Goal: Go to known website: Go to known website

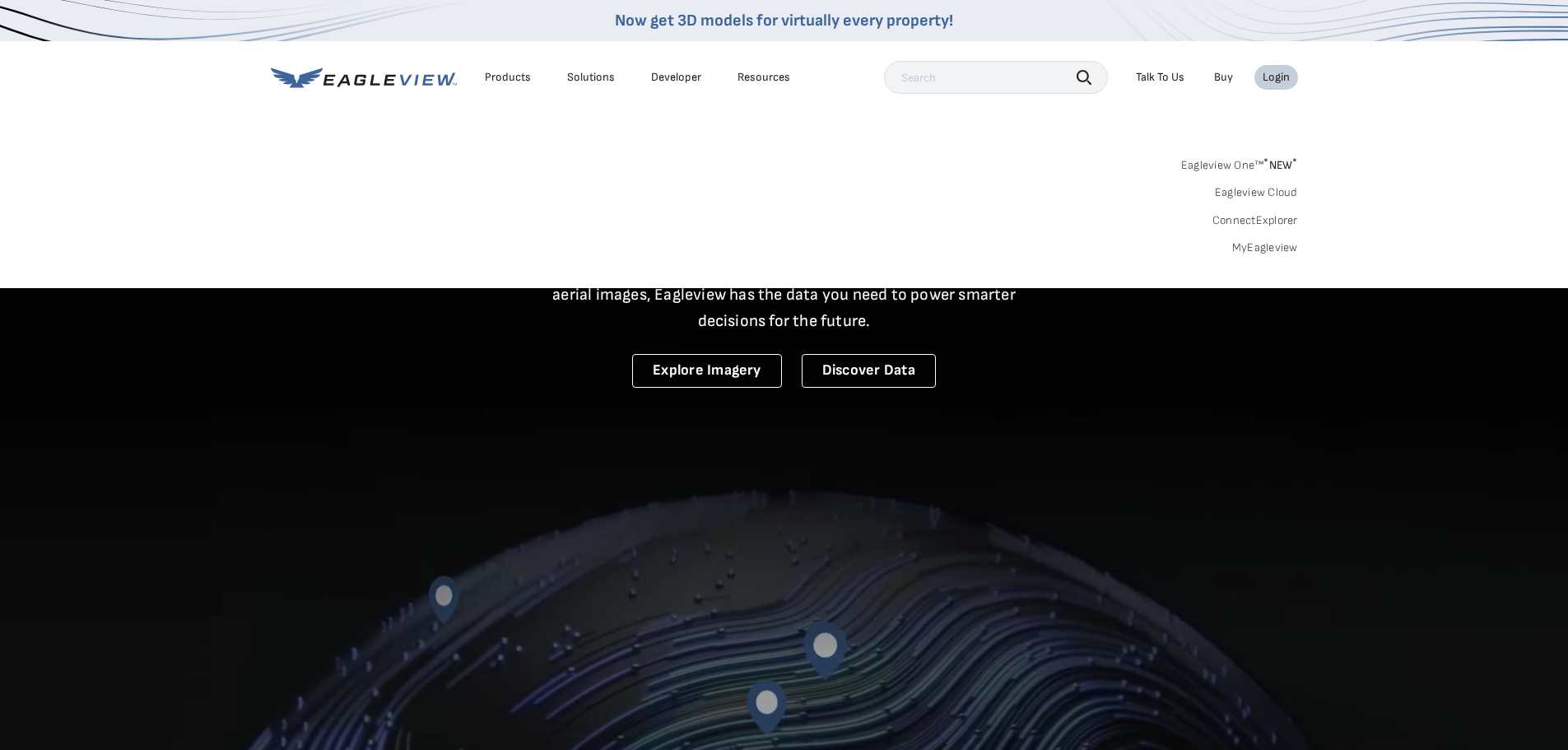
click at [1267, 78] on div "Login" at bounding box center [1275, 77] width 27 height 15
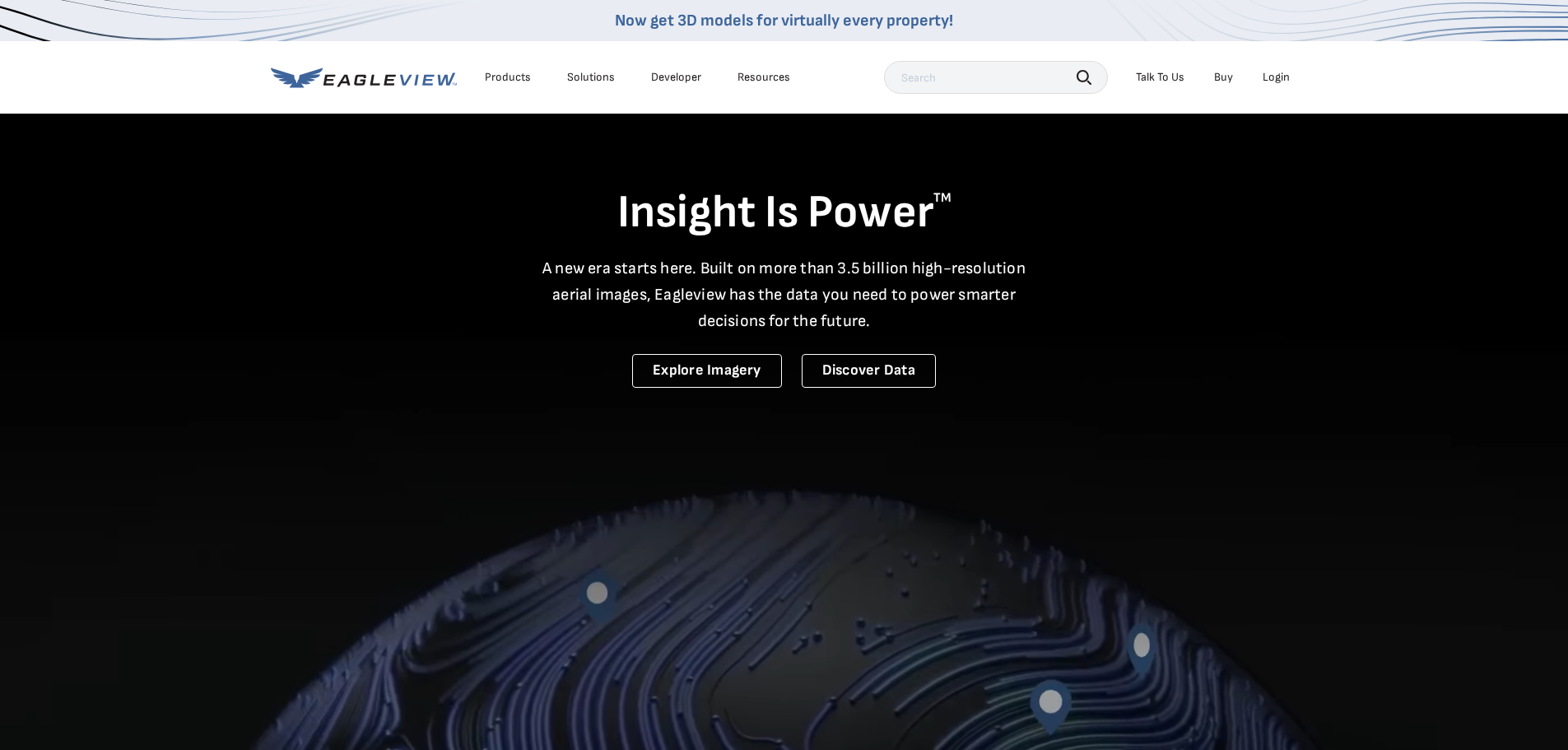
click at [1295, 77] on li "Login" at bounding box center [1276, 78] width 44 height 24
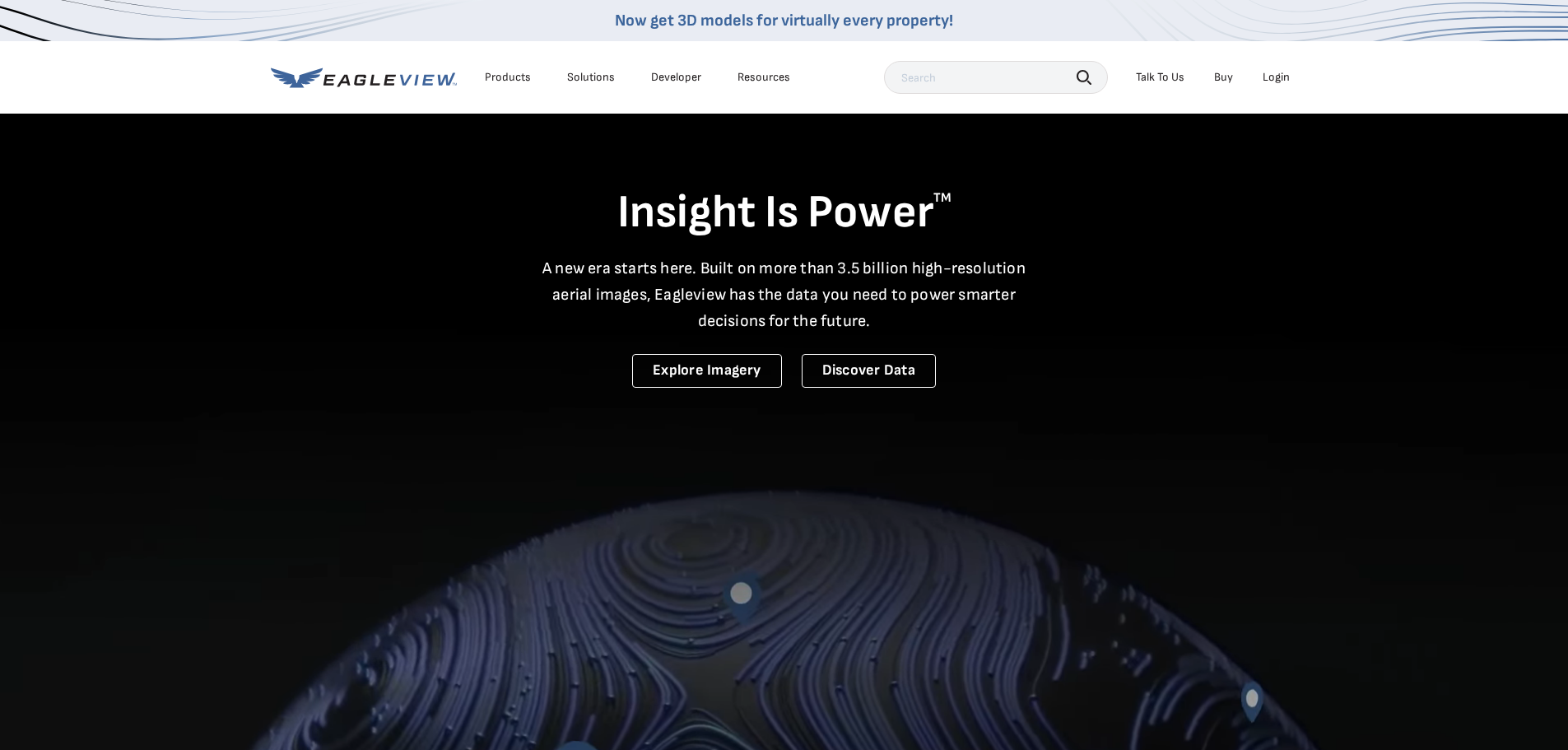
click at [1292, 78] on li "Login" at bounding box center [1276, 78] width 44 height 24
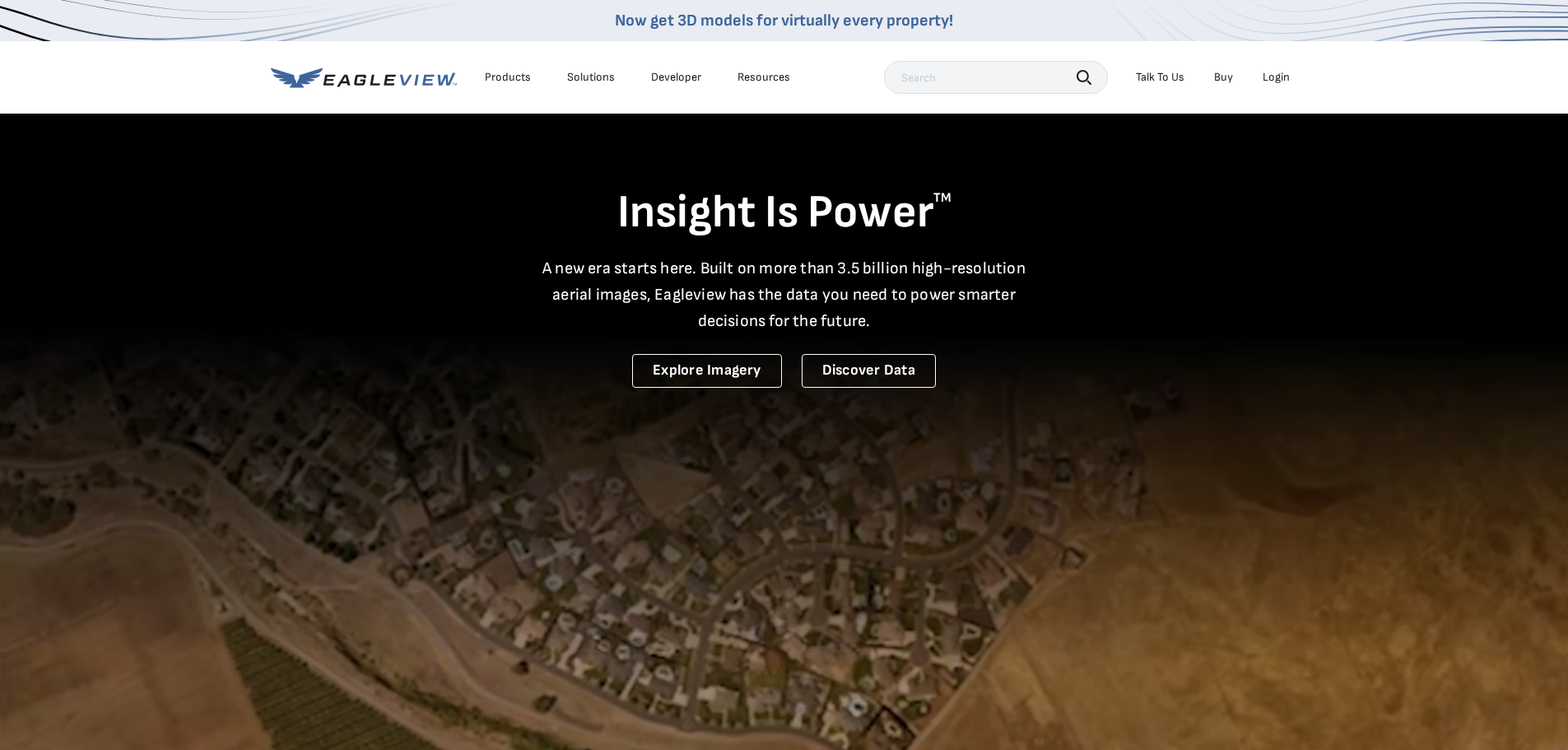
click at [1283, 78] on div "Login" at bounding box center [1275, 77] width 27 height 15
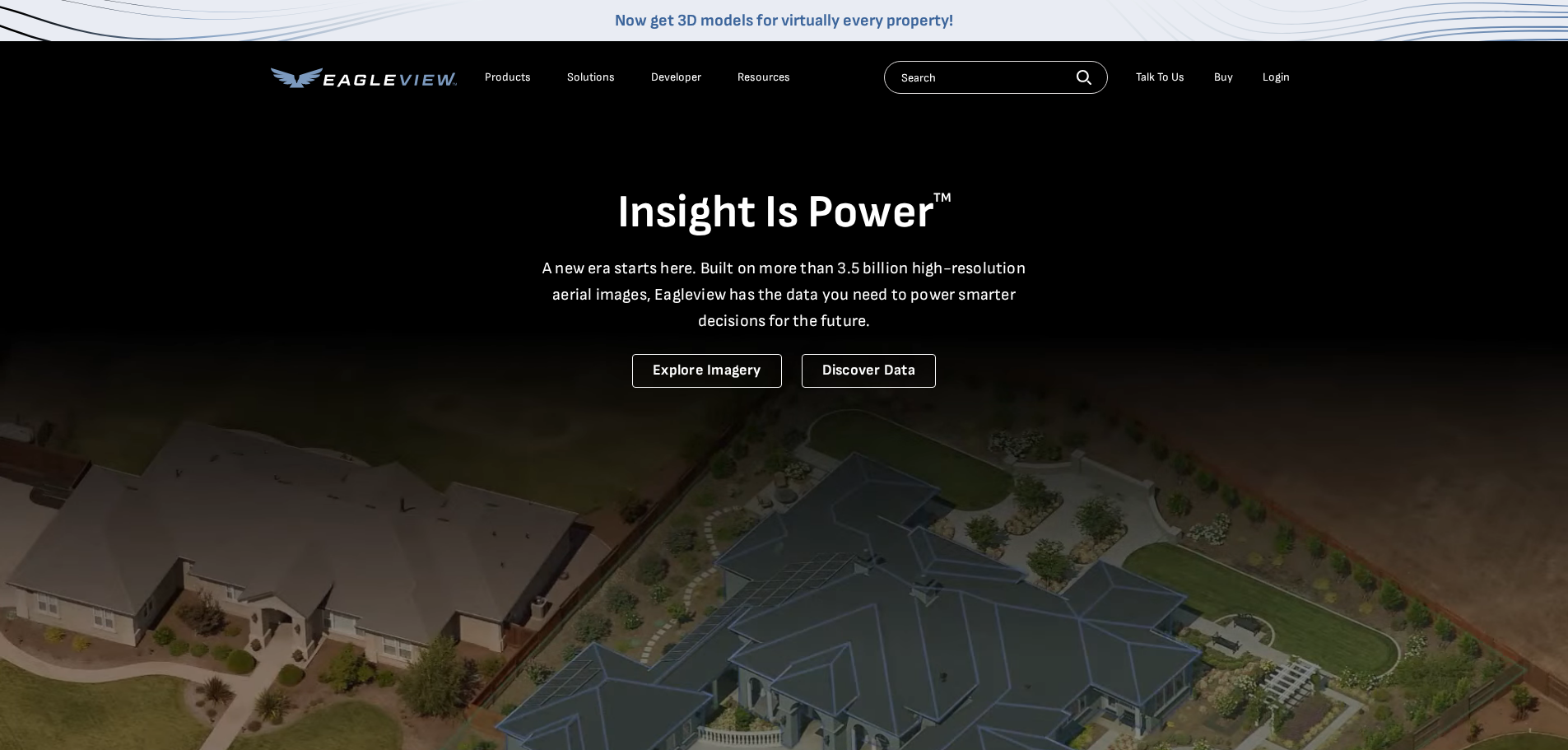
click at [1271, 79] on div "Login" at bounding box center [1275, 77] width 27 height 15
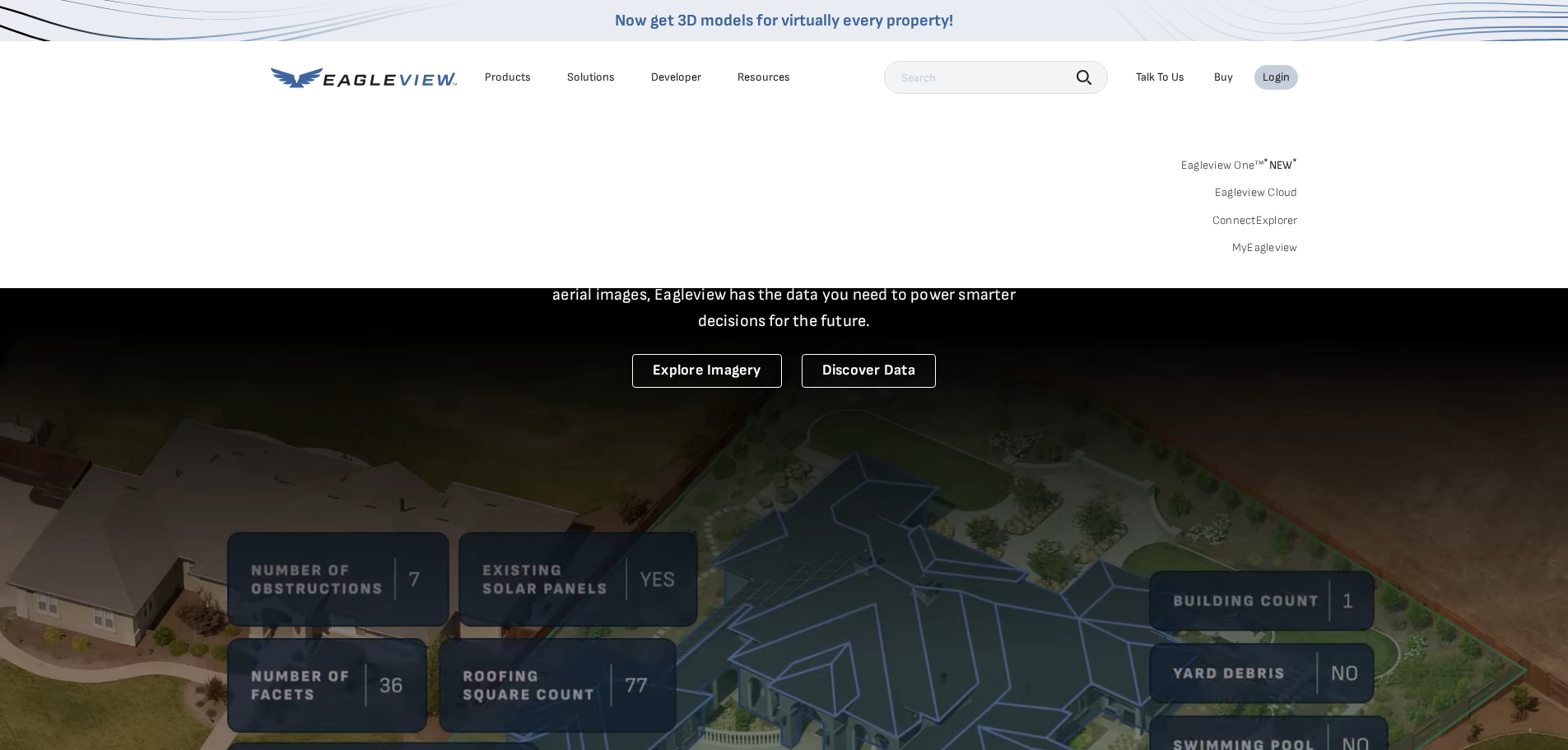
drag, startPoint x: 729, startPoint y: 130, endPoint x: 729, endPoint y: 152, distance: 22.0
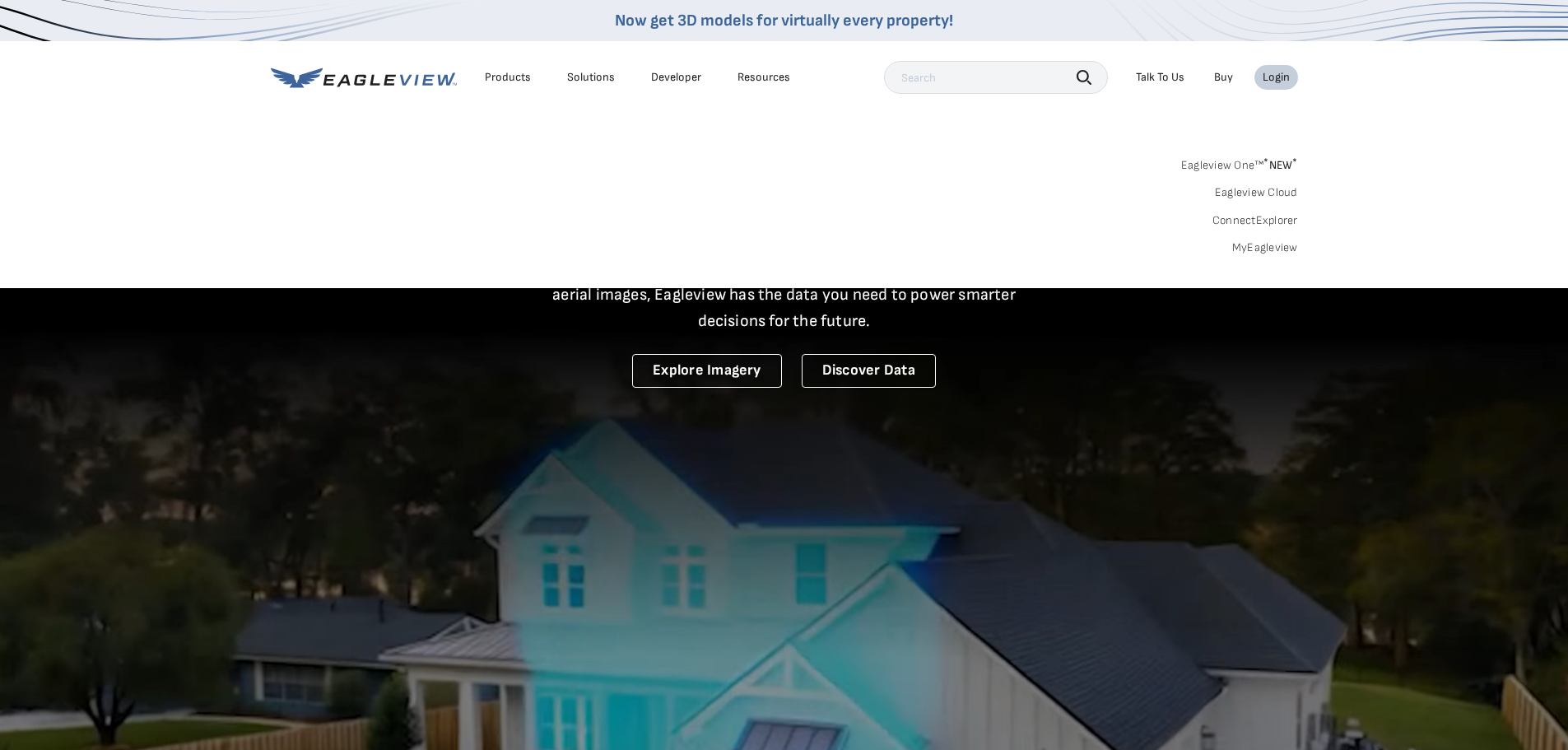
click at [729, 132] on nav "Now get 3D models for virtually every property! Products Solutions Developer Re…" at bounding box center [784, 144] width 1568 height 288
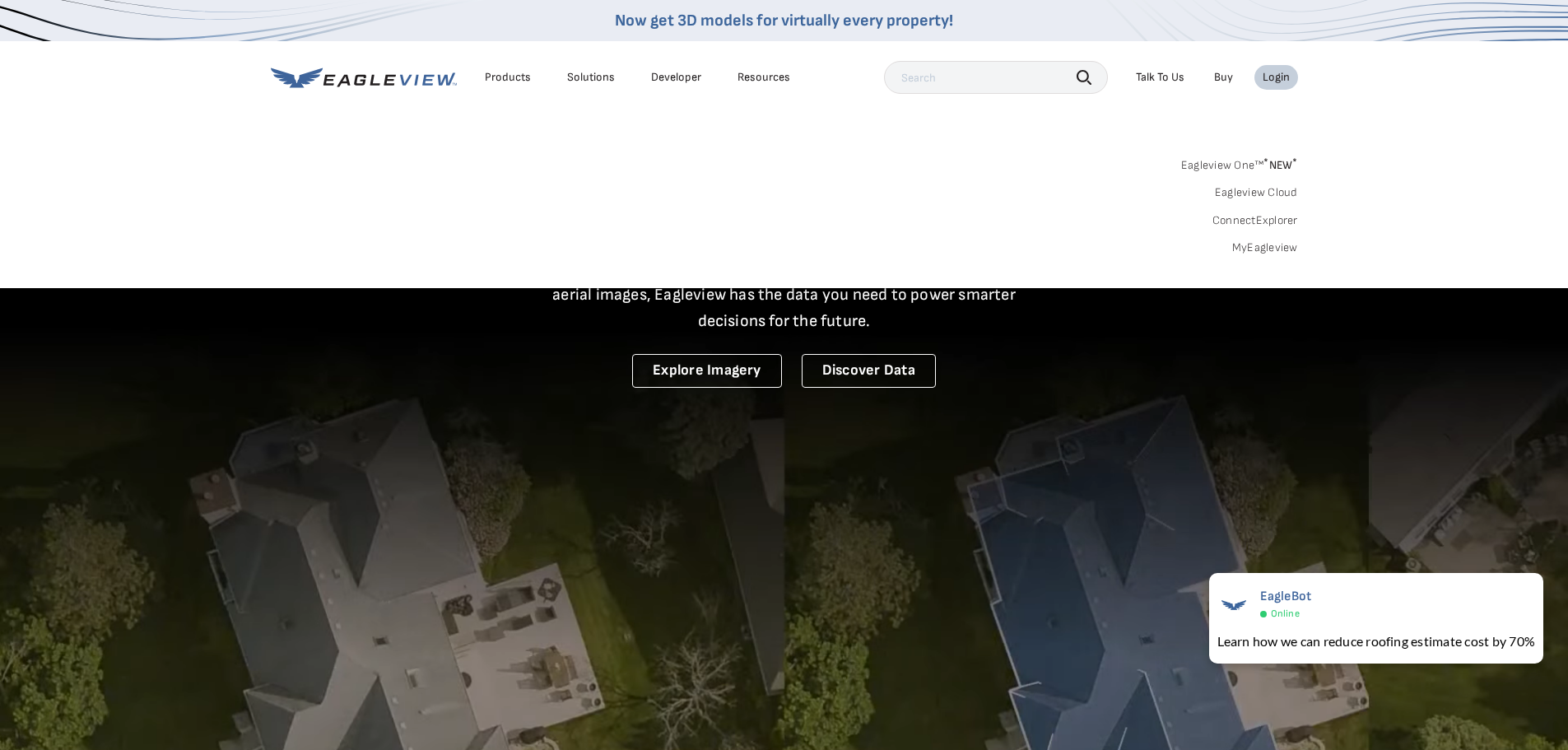
drag, startPoint x: 724, startPoint y: 193, endPoint x: 723, endPoint y: 241, distance: 48.0
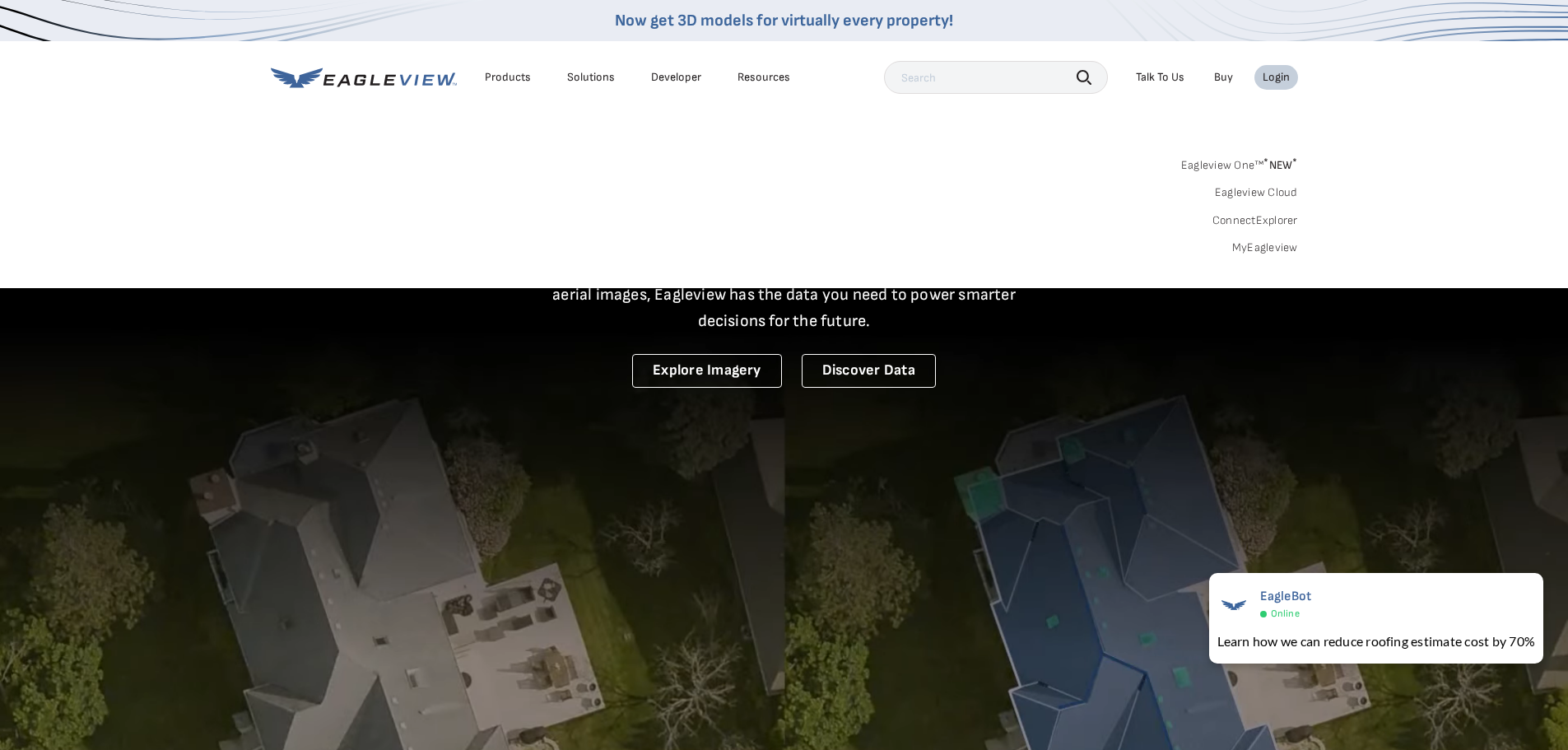
click at [724, 194] on div "Eagleview One™ * NEW * Eagleview Cloud ConnectExplorer MyEagleview" at bounding box center [784, 204] width 1027 height 102
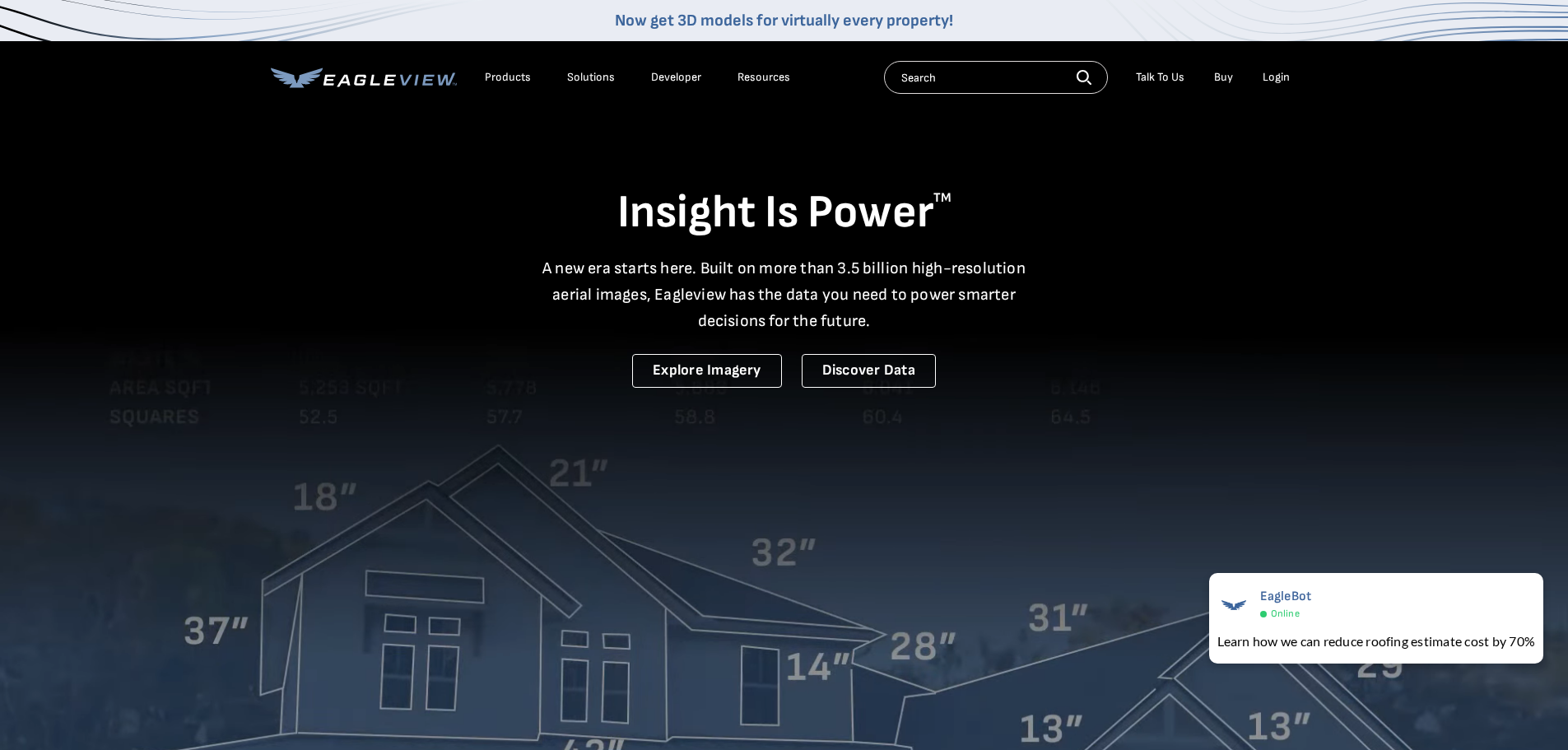
click at [492, 75] on div "Products" at bounding box center [508, 77] width 46 height 15
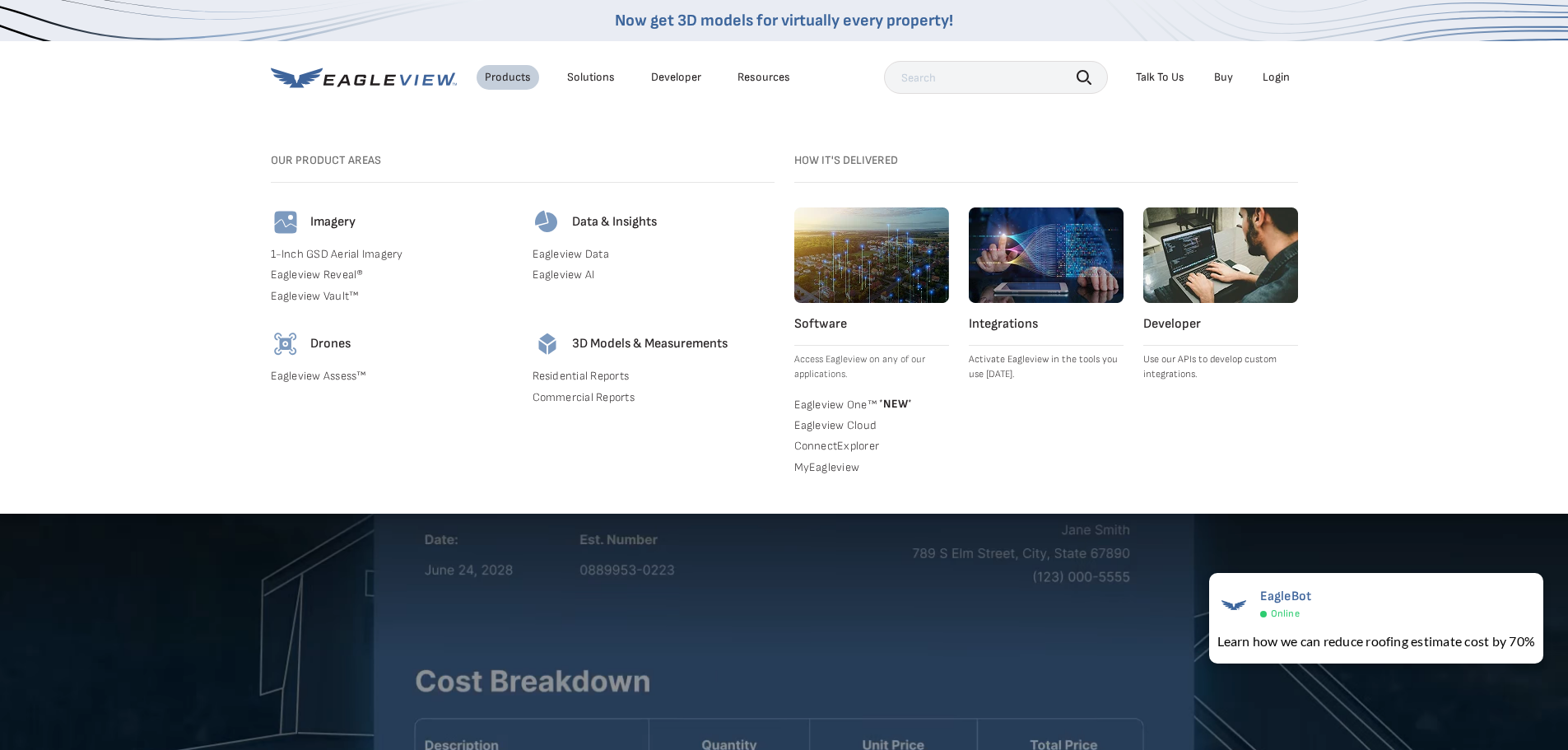
click at [506, 76] on div "Products" at bounding box center [508, 77] width 46 height 15
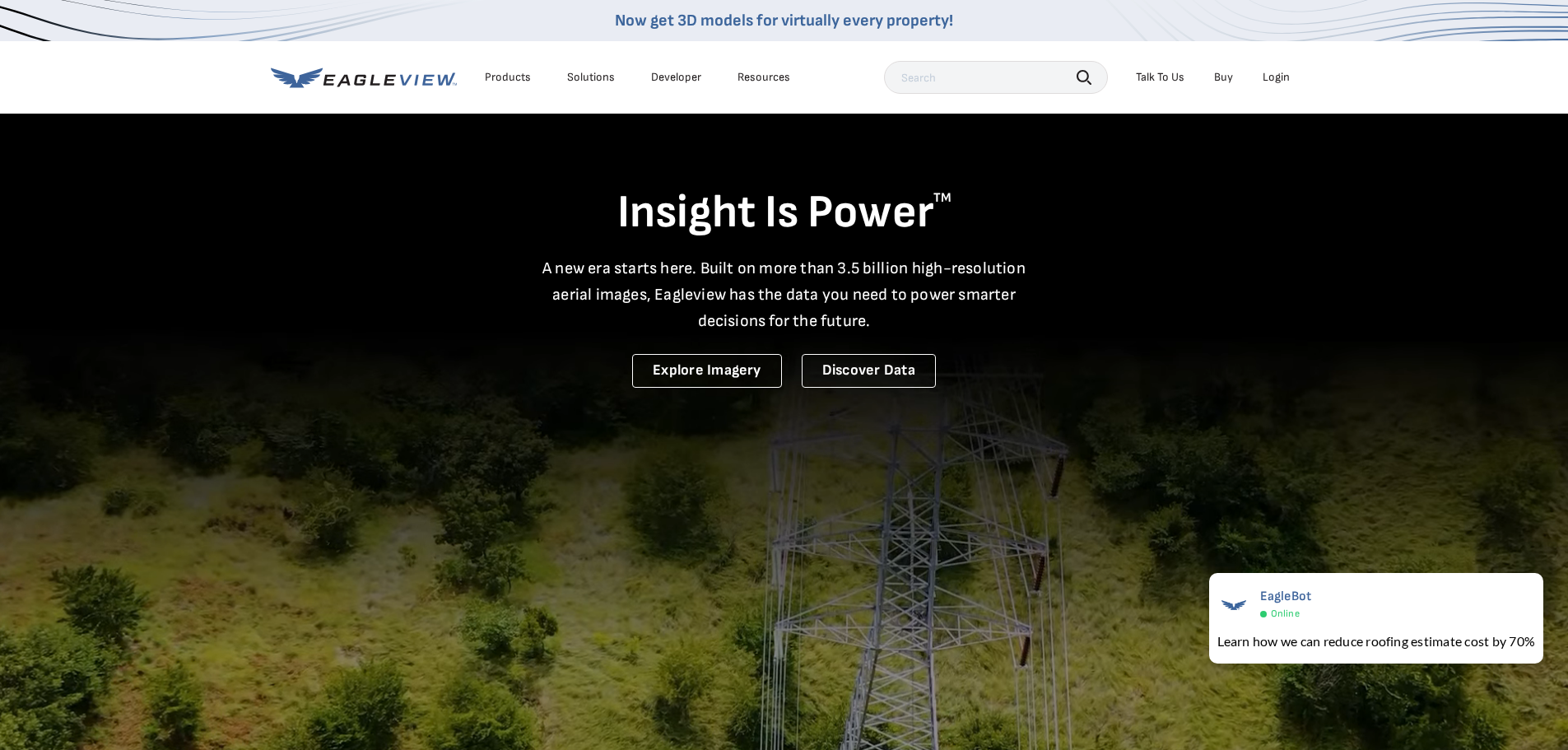
click at [506, 76] on div "Products" at bounding box center [508, 77] width 46 height 15
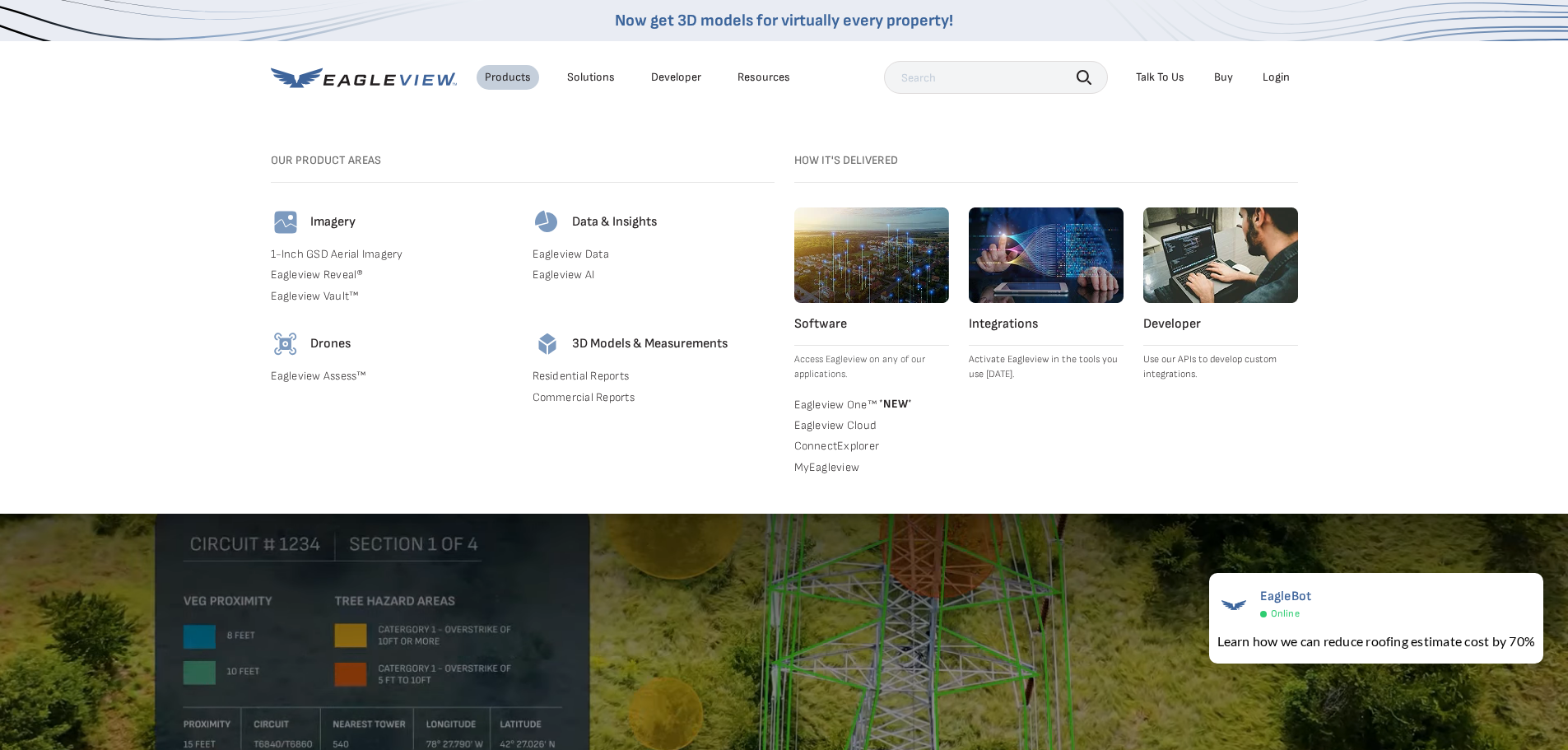
click at [506, 76] on div "Products" at bounding box center [508, 77] width 46 height 15
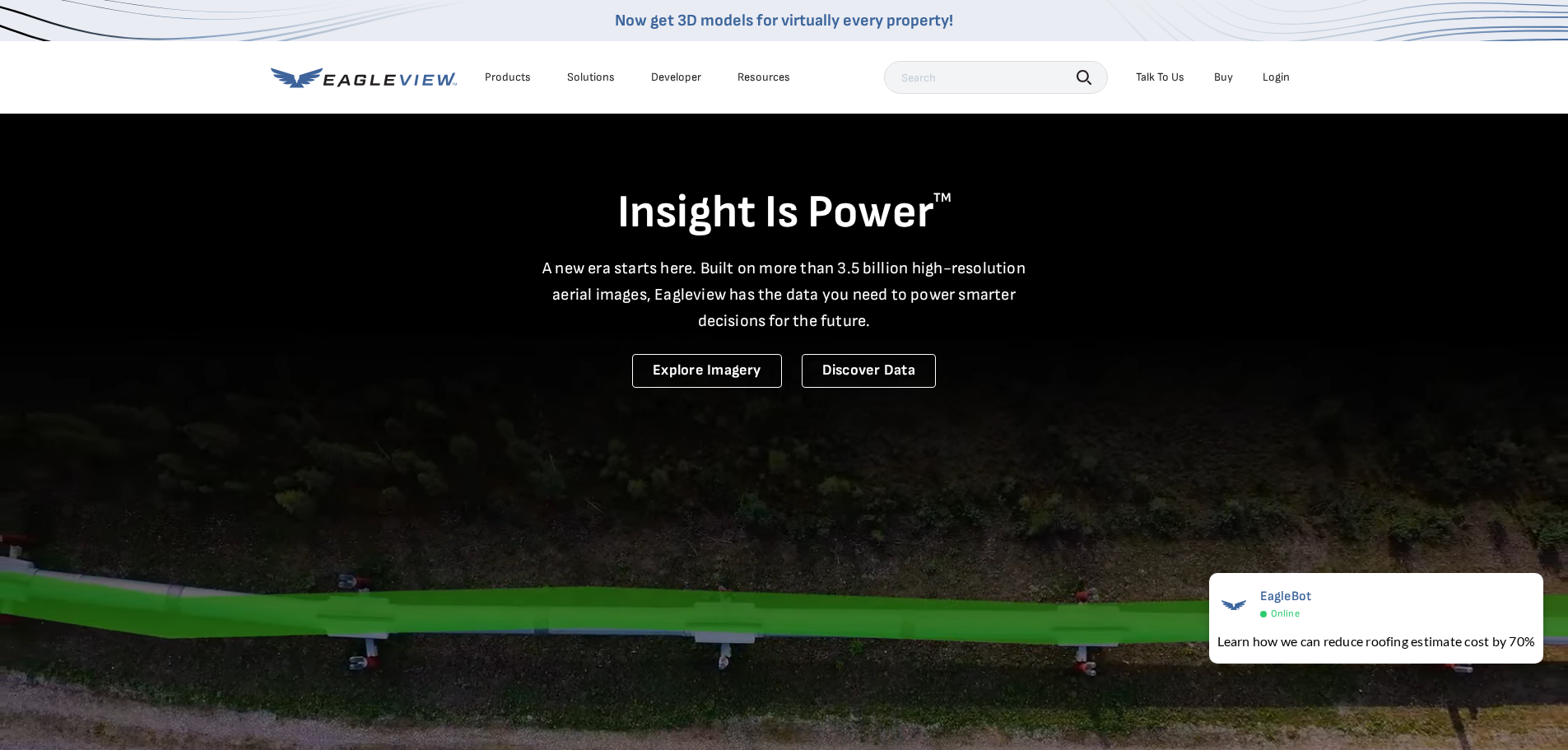
click at [1270, 78] on div "Login" at bounding box center [1275, 77] width 27 height 15
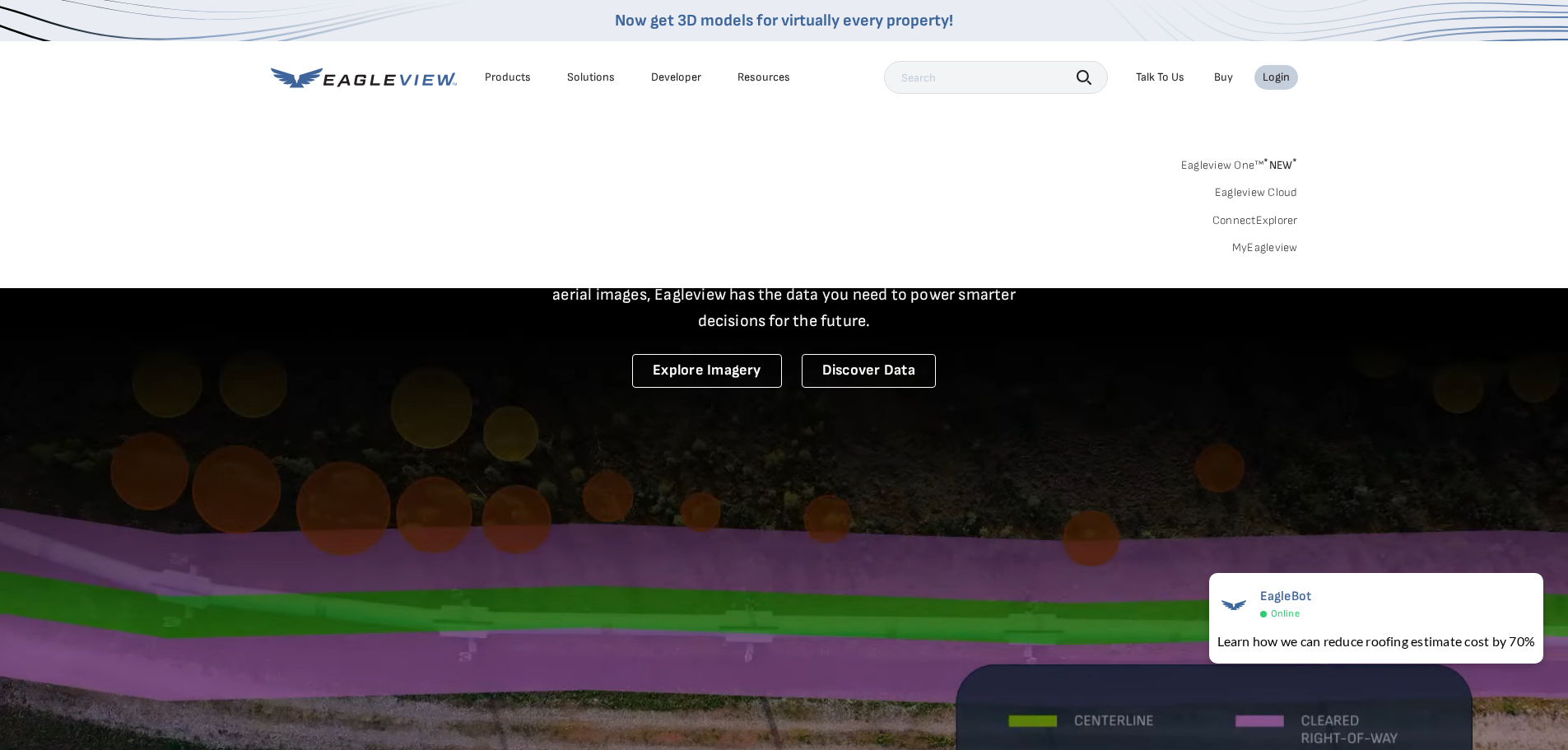
click at [1251, 242] on link "MyEagleview" at bounding box center [1265, 247] width 66 height 15
